Goal: Book appointment/travel/reservation

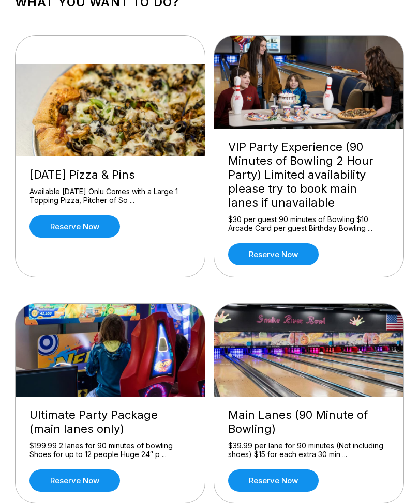
scroll to position [71, 0]
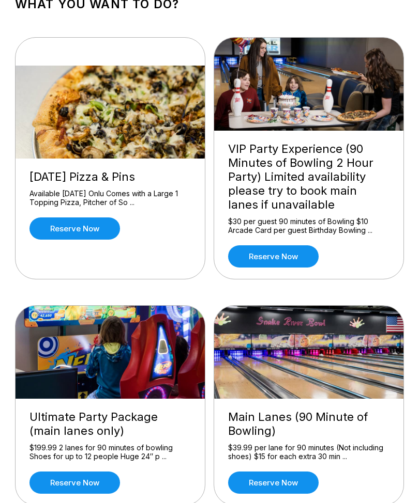
click at [341, 181] on div "VIP Party Experience (90 Minutes of Bowling 2 Hour Party) Limited availability …" at bounding box center [308, 178] width 161 height 70
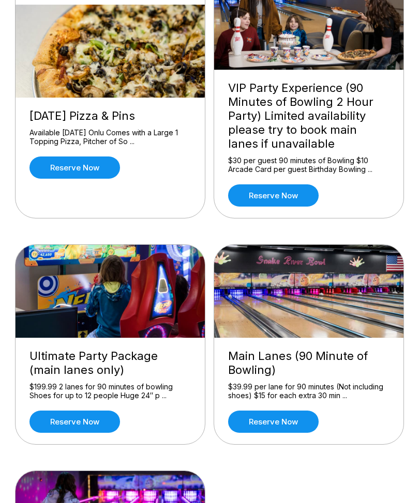
scroll to position [126, 0]
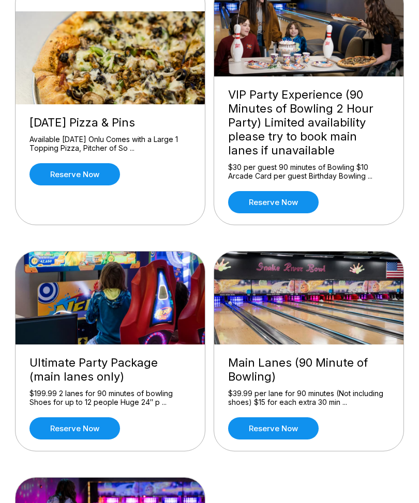
click at [347, 170] on div "$30 per guest 90 minutes of Bowling $10 Arcade Card per guest Birthday Bowling …" at bounding box center [308, 172] width 161 height 18
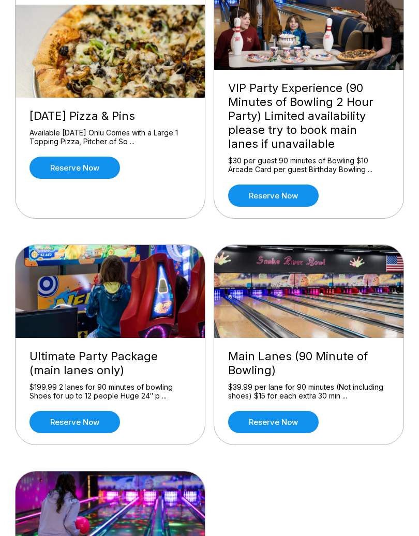
scroll to position [132, 0]
click at [369, 206] on div "Reserve now" at bounding box center [308, 195] width 161 height 22
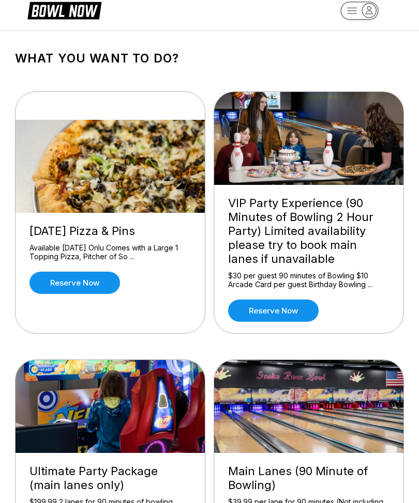
scroll to position [16, 0]
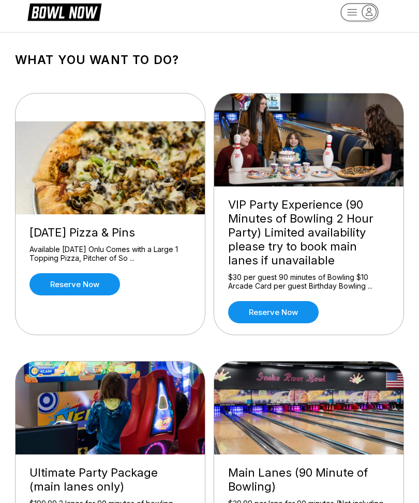
click at [336, 264] on div "VIP Party Experience (90 Minutes of Bowling 2 Hour Party) Limited availability …" at bounding box center [308, 233] width 161 height 70
click at [275, 319] on link "Reserve now" at bounding box center [273, 312] width 90 height 22
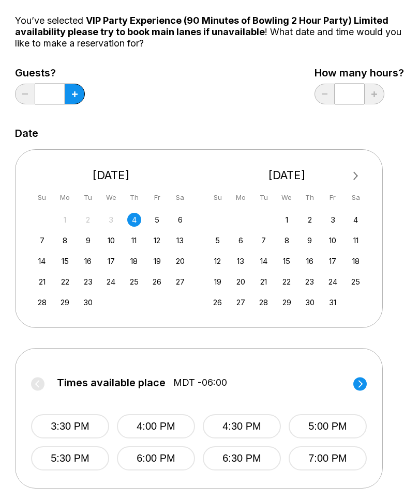
scroll to position [96, 0]
click at [179, 241] on div "13" at bounding box center [180, 241] width 14 height 14
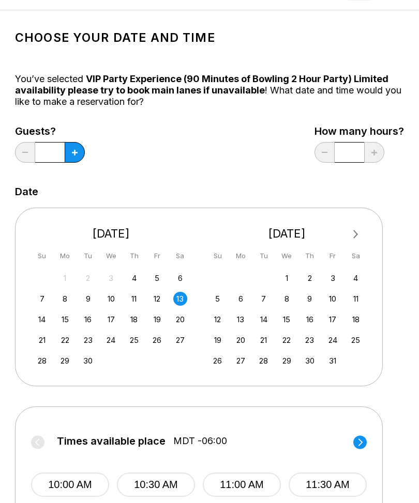
scroll to position [0, 0]
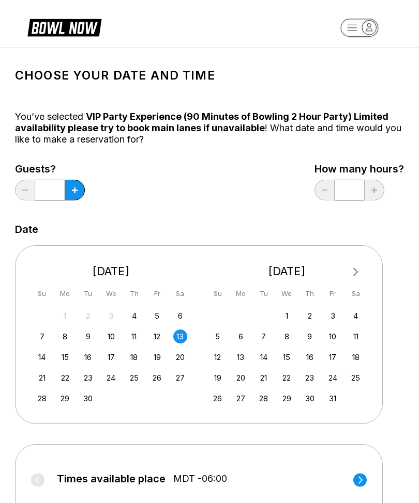
click at [80, 191] on button at bounding box center [75, 190] width 20 height 21
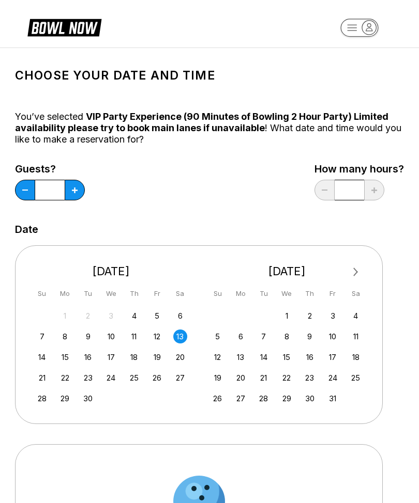
click at [78, 193] on button at bounding box center [75, 190] width 20 height 21
click at [80, 194] on button at bounding box center [75, 190] width 20 height 21
click at [80, 193] on button at bounding box center [75, 190] width 20 height 21
click at [79, 194] on button at bounding box center [75, 190] width 20 height 21
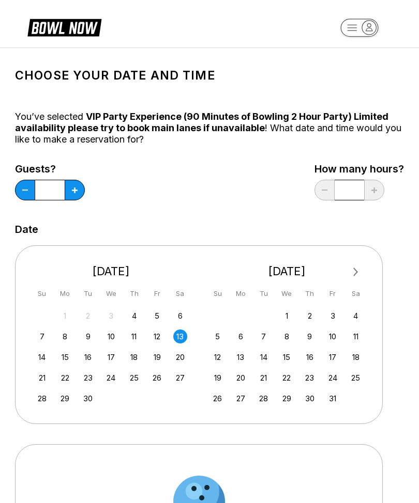
click at [79, 194] on button at bounding box center [75, 190] width 20 height 21
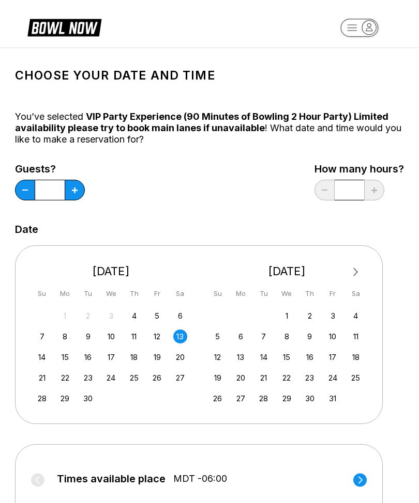
click at [79, 193] on button at bounding box center [75, 190] width 20 height 21
click at [78, 192] on button at bounding box center [75, 190] width 20 height 21
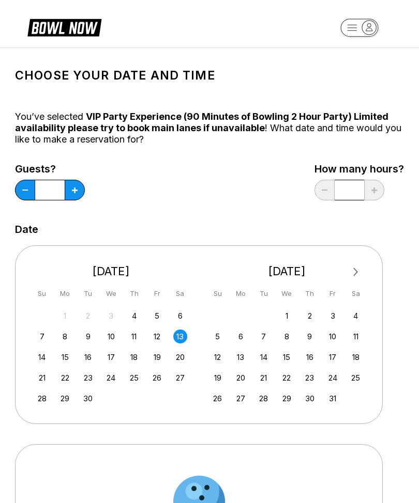
click at [79, 194] on button at bounding box center [75, 190] width 20 height 21
click at [76, 193] on button at bounding box center [75, 190] width 20 height 21
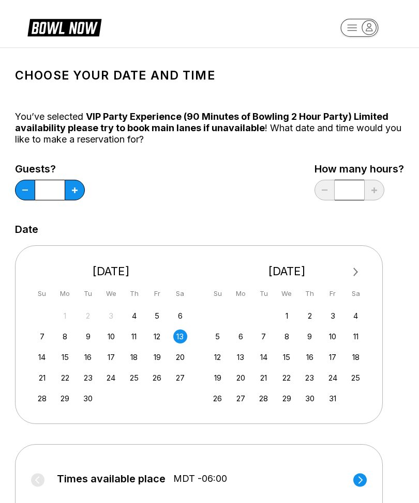
click at [75, 193] on icon at bounding box center [75, 191] width 6 height 6
type input "**"
